Goal: Browse casually

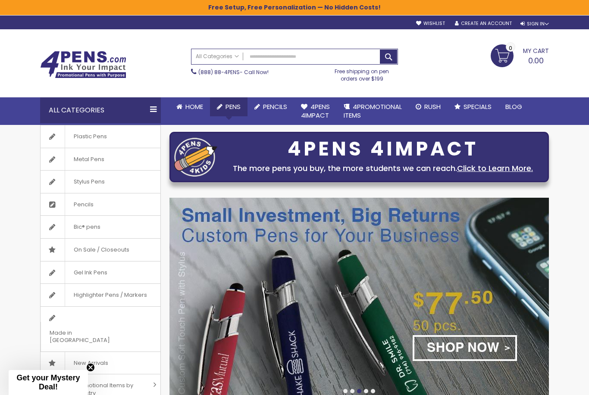
click at [0, 0] on link "Novelty Pens" at bounding box center [0, 0] width 0 height 0
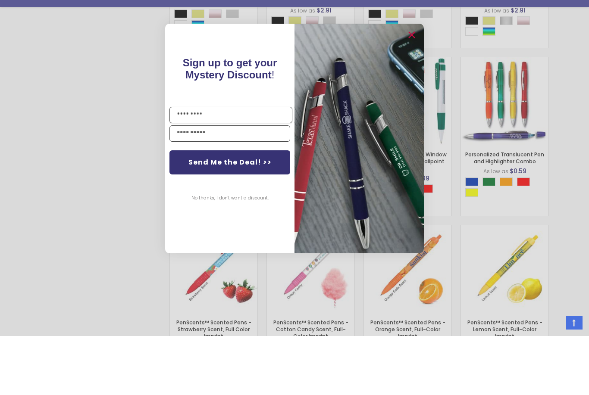
scroll to position [633, 0]
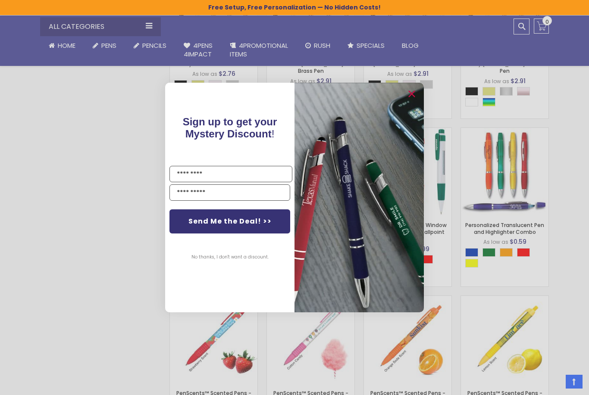
click at [411, 161] on img "POPUP Form" at bounding box center [359, 198] width 129 height 230
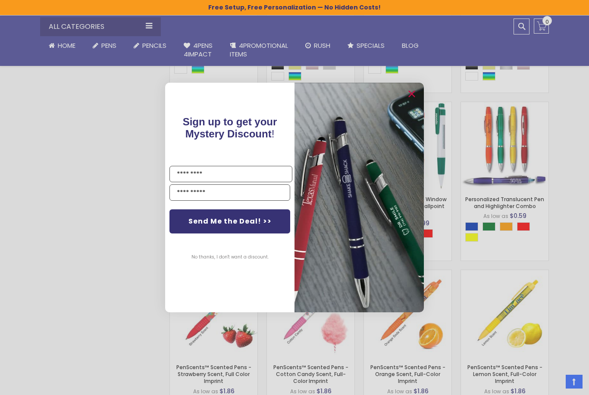
click at [411, 98] on circle "Close dialog" at bounding box center [411, 94] width 13 height 13
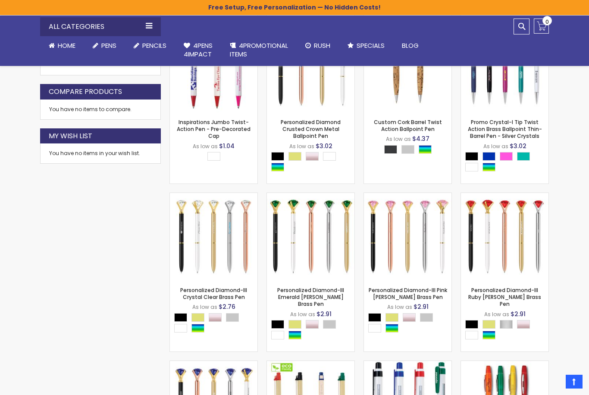
scroll to position [0, 0]
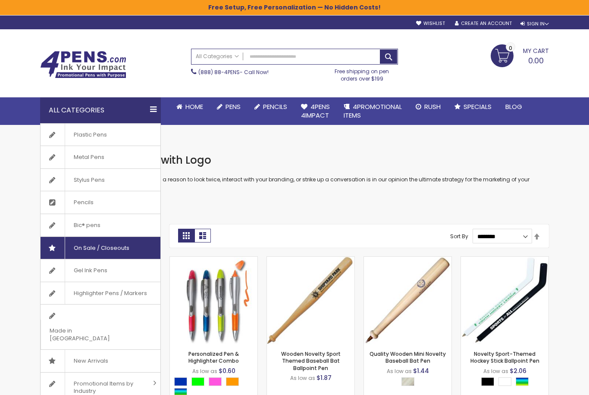
click at [108, 249] on span "On Sale / Closeouts" at bounding box center [101, 248] width 73 height 22
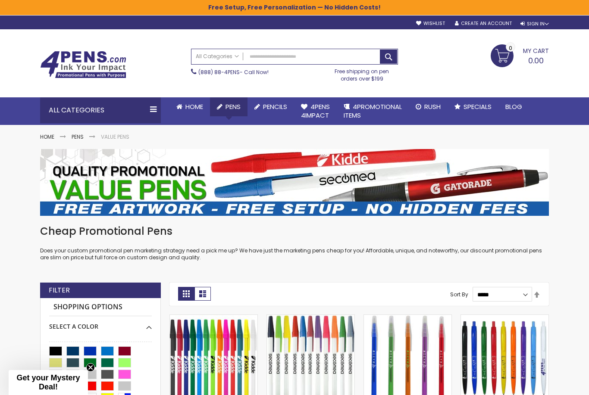
click at [0, 0] on link "Best sellers" at bounding box center [0, 0] width 0 height 0
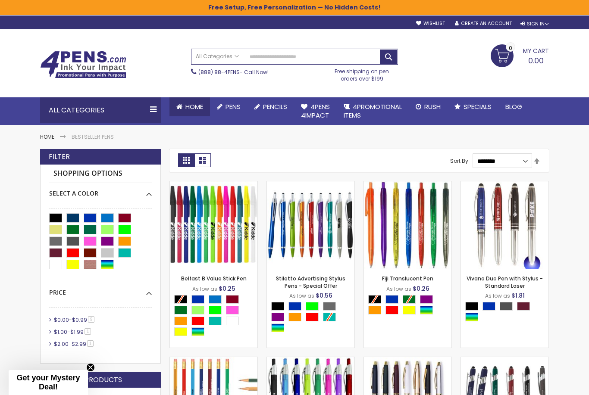
click at [203, 113] on link "Home" at bounding box center [189, 106] width 41 height 19
